Goal: Find specific page/section: Find specific page/section

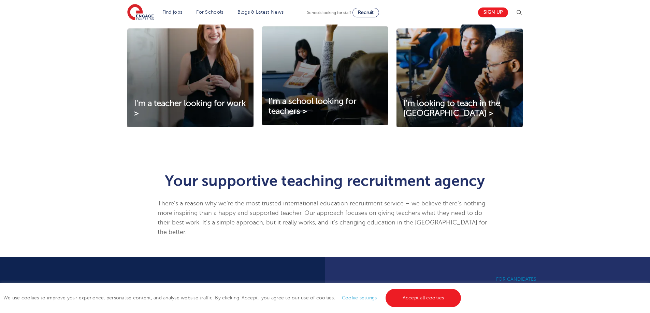
scroll to position [239, 0]
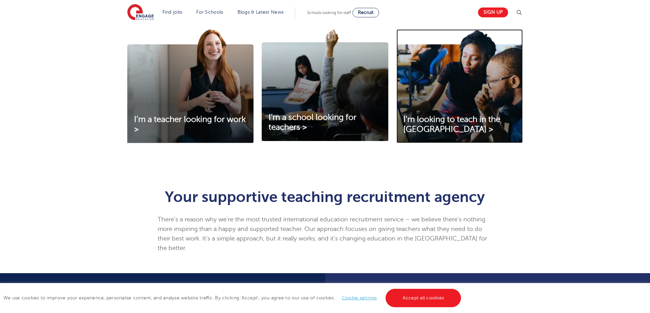
click at [463, 86] on img at bounding box center [459, 86] width 126 height 114
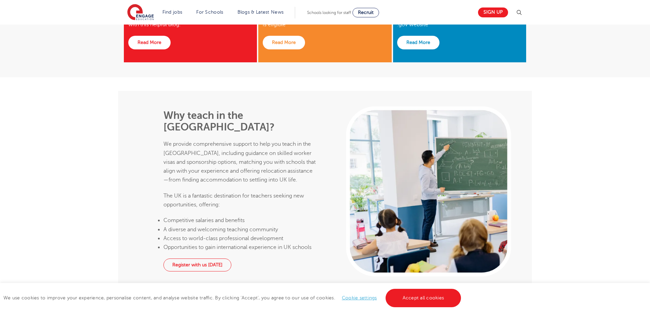
scroll to position [784, 0]
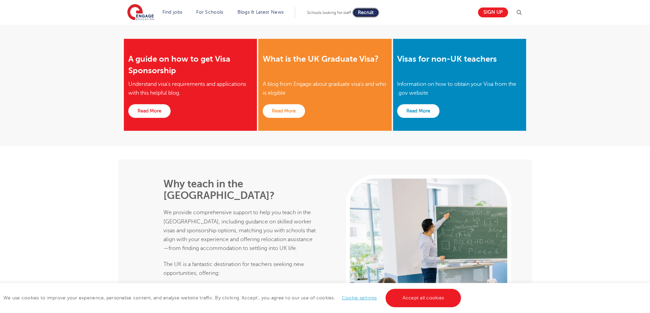
click at [362, 15] on link "Recruit" at bounding box center [365, 13] width 27 height 10
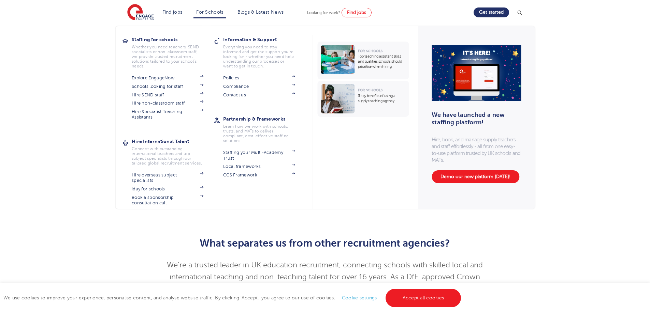
click at [203, 9] on li "For Schools Staffing for schools Whether you need teachers, SEND specialists or…" at bounding box center [209, 13] width 32 height 12
